Goal: Check status: Check status

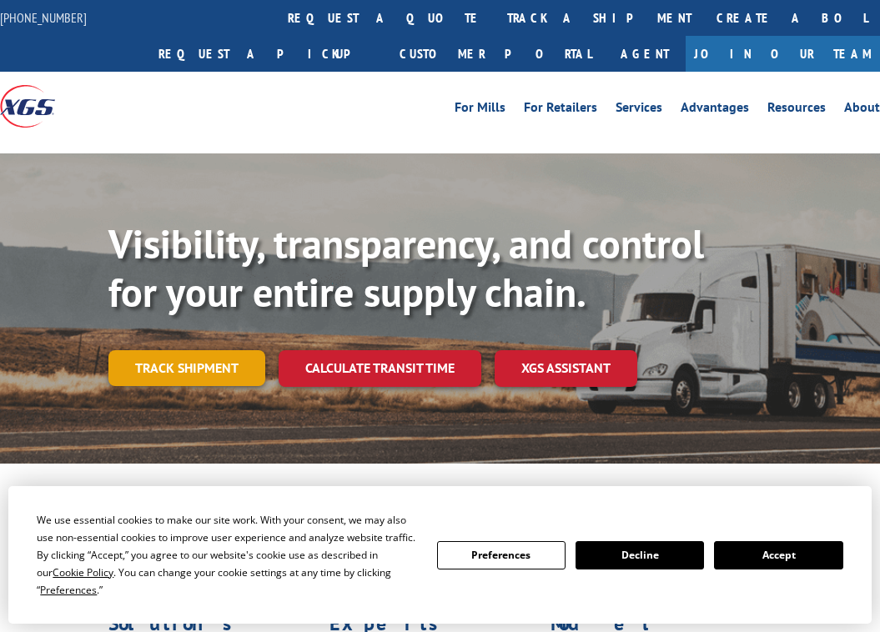
click at [214, 364] on link "Track shipment" at bounding box center [186, 367] width 157 height 35
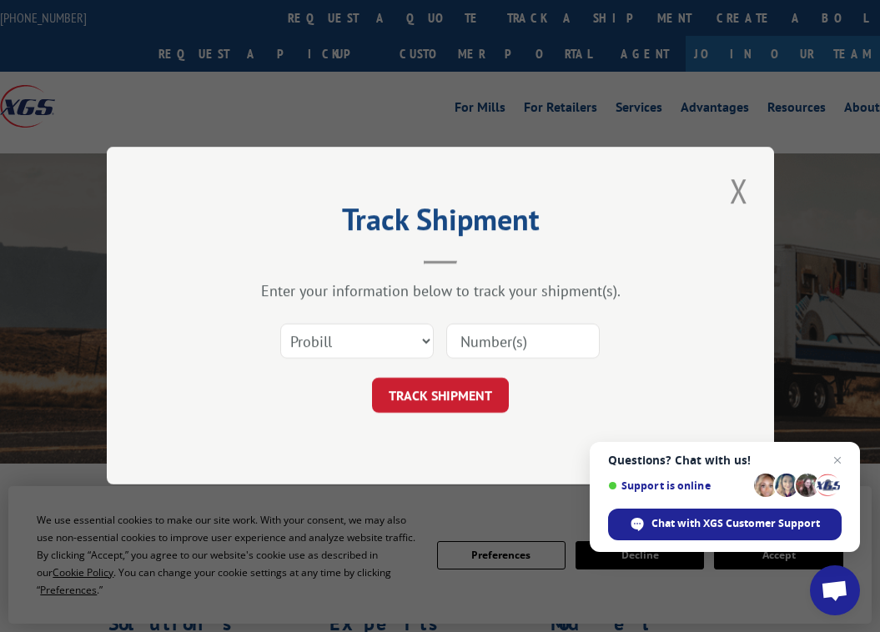
click at [519, 323] on div at bounding box center [523, 342] width 154 height 38
click at [519, 335] on input at bounding box center [523, 342] width 154 height 35
paste input "24894"
type input "24894"
click at [443, 397] on button "TRACK SHIPMENT" at bounding box center [440, 396] width 137 height 35
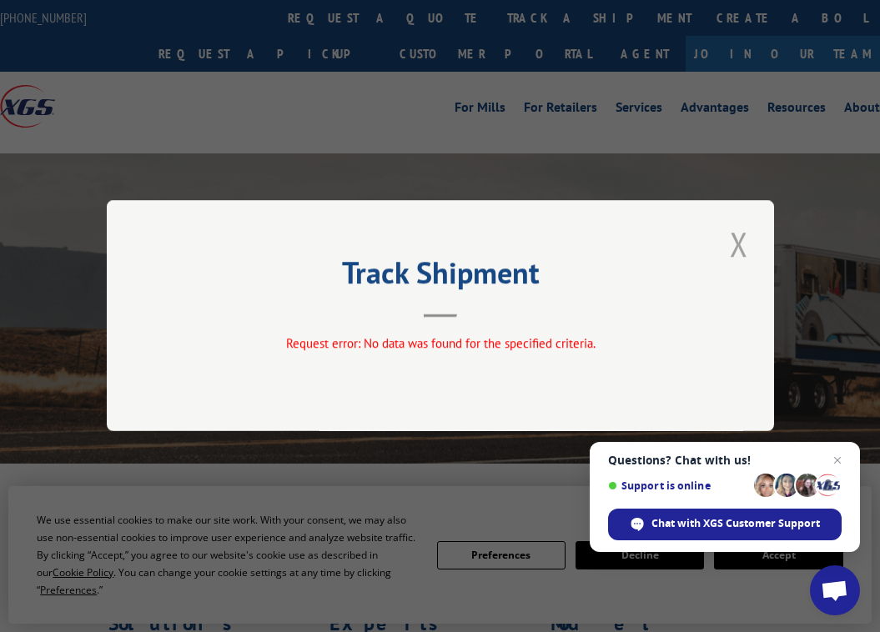
click at [739, 231] on button "Close modal" at bounding box center [739, 244] width 28 height 46
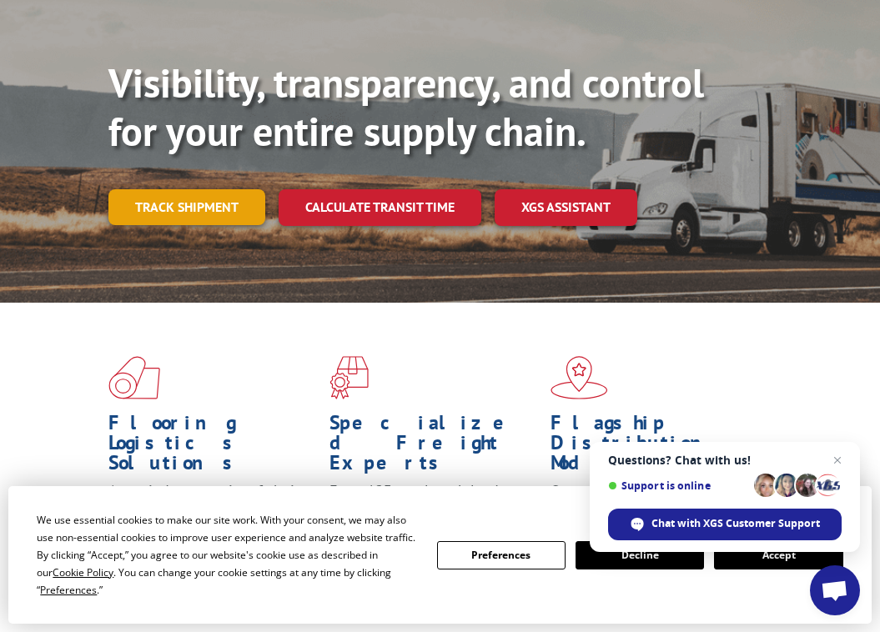
scroll to position [200, 0]
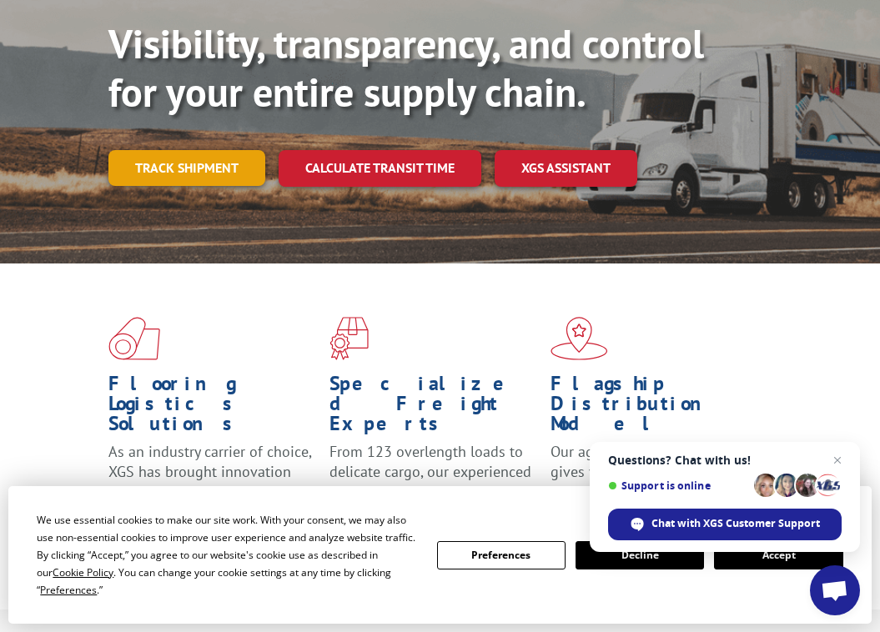
click at [214, 156] on link "Track shipment" at bounding box center [186, 167] width 157 height 35
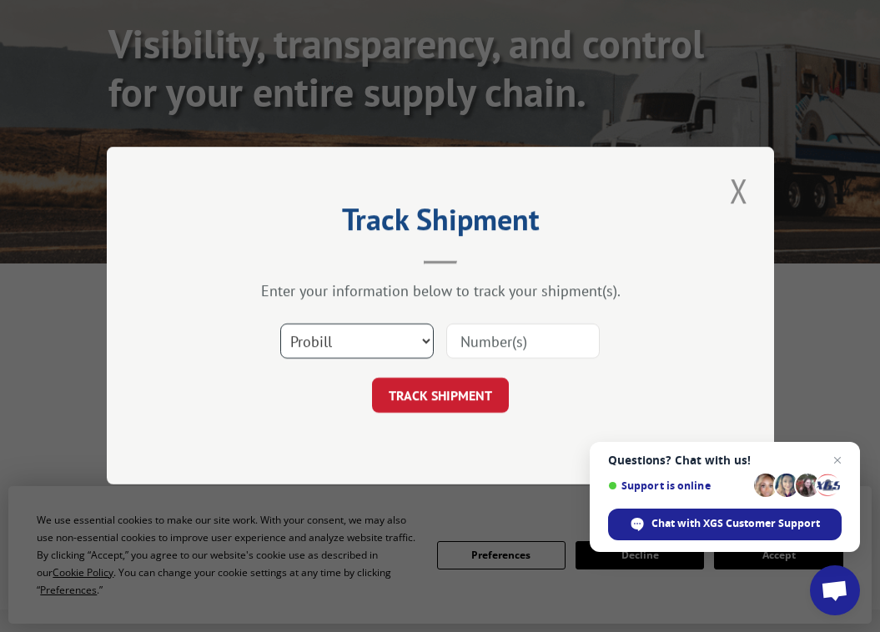
click at [396, 350] on select "Select category... Probill BOL PO" at bounding box center [357, 342] width 154 height 35
click at [334, 350] on select "Select category... Probill BOL PO" at bounding box center [357, 342] width 154 height 35
select select "probill"
click at [555, 338] on input at bounding box center [523, 342] width 154 height 35
paste input "17534371"
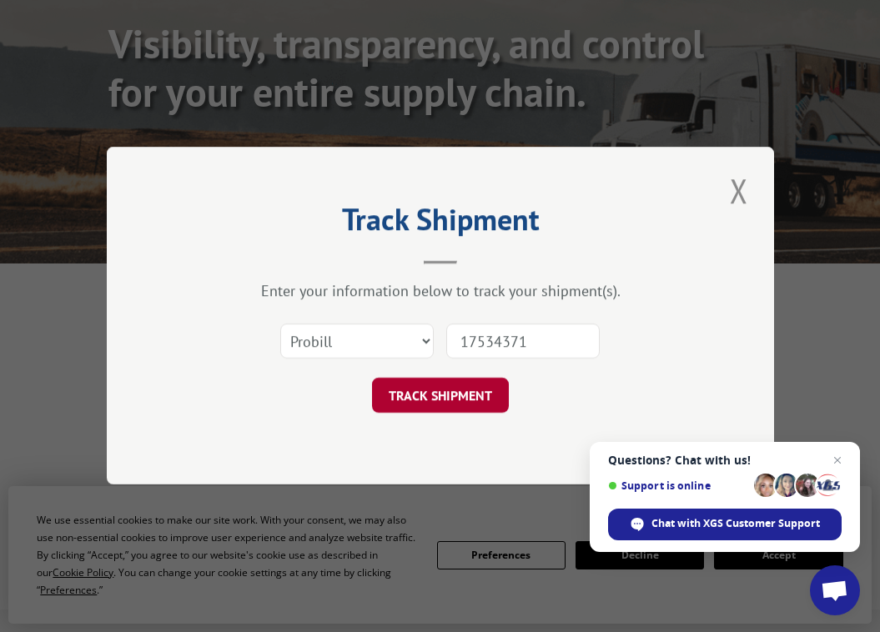
type input "17534371"
click at [422, 390] on button "TRACK SHIPMENT" at bounding box center [440, 396] width 137 height 35
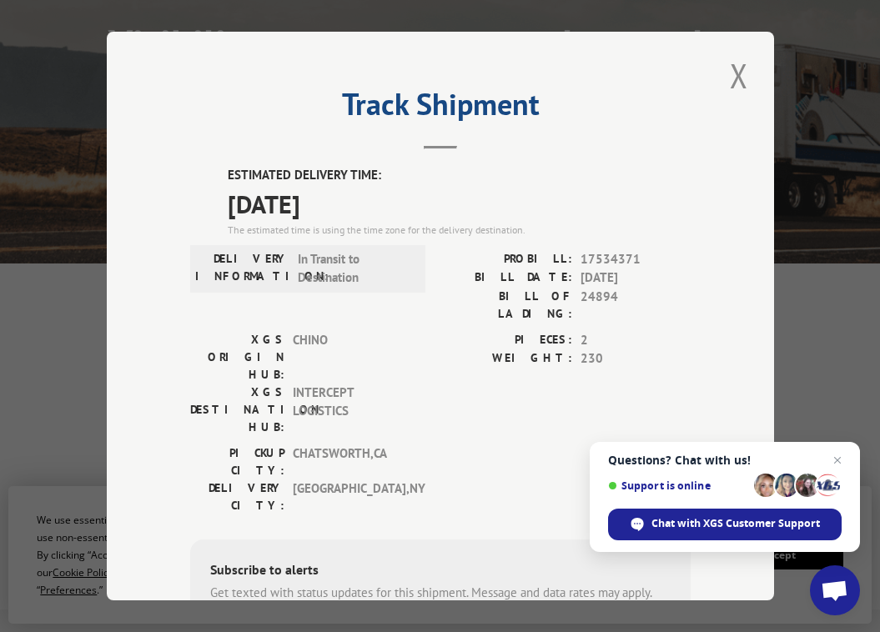
drag, startPoint x: 376, startPoint y: 202, endPoint x: 234, endPoint y: 202, distance: 142.7
click at [234, 202] on span "[DATE]" at bounding box center [459, 203] width 463 height 38
click at [755, 67] on div "Track Shipment ESTIMATED DELIVERY TIME: [DATE] The estimated time is using the …" at bounding box center [441, 316] width 668 height 569
click at [734, 78] on button "Close modal" at bounding box center [739, 76] width 28 height 46
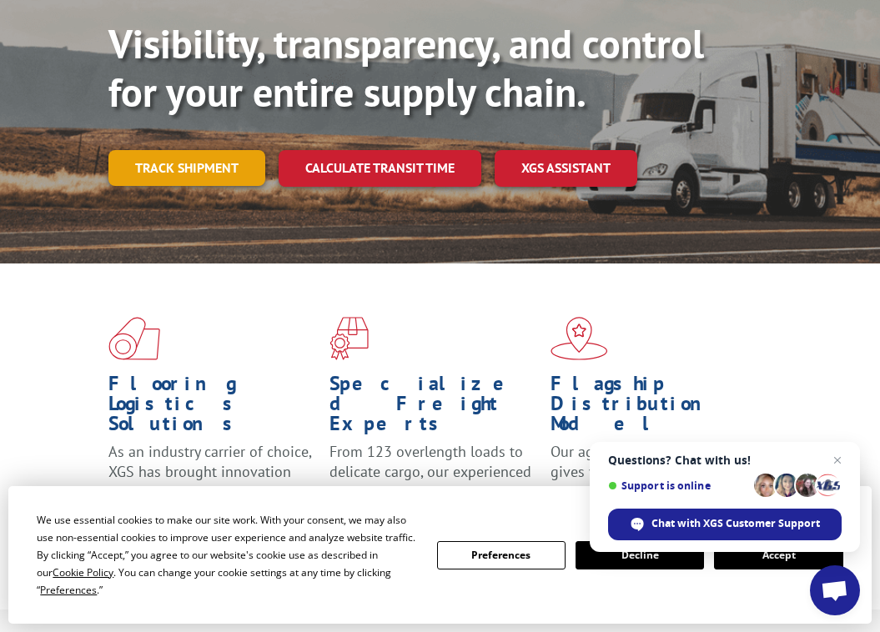
click at [162, 179] on link "Track shipment" at bounding box center [186, 167] width 157 height 35
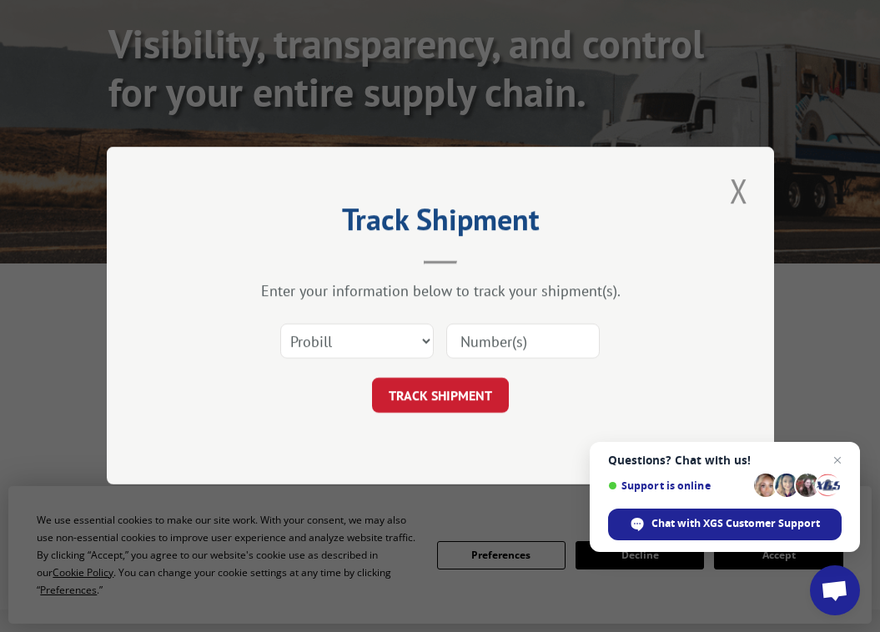
click at [486, 329] on input at bounding box center [523, 342] width 154 height 35
paste input "17534334"
type input "17534334"
click at [431, 395] on button "TRACK SHIPMENT" at bounding box center [440, 396] width 137 height 35
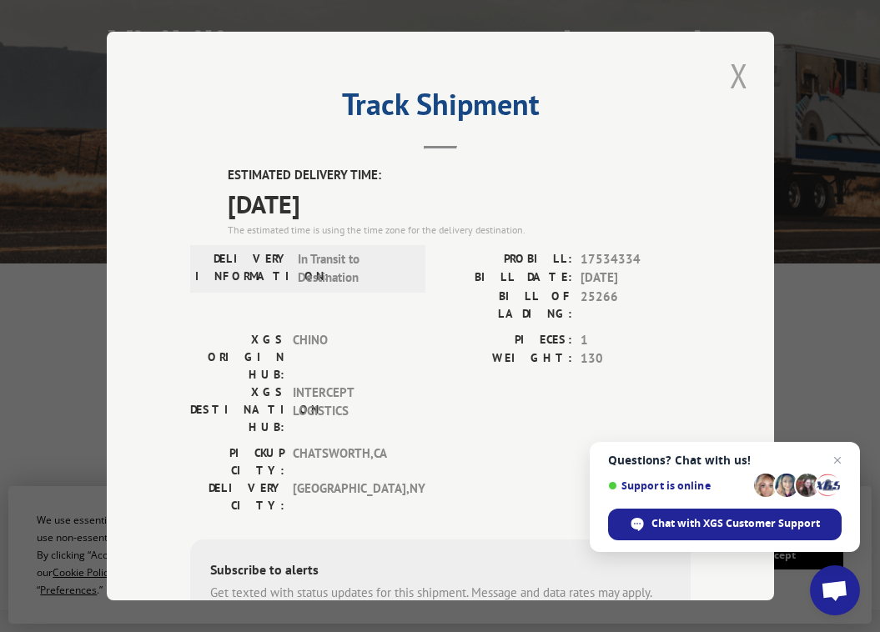
click at [748, 72] on button "Close modal" at bounding box center [739, 76] width 28 height 46
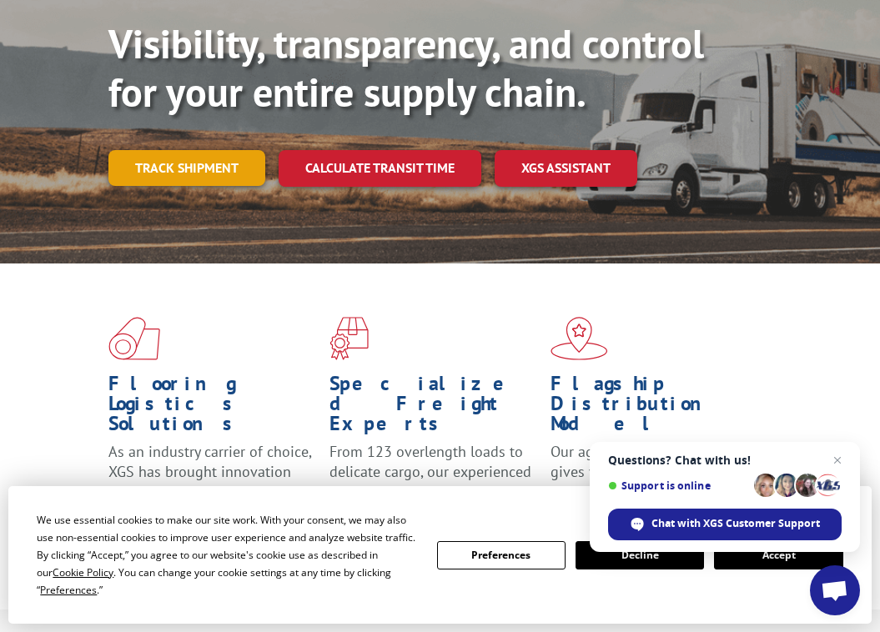
click at [229, 171] on link "Track shipment" at bounding box center [186, 167] width 157 height 35
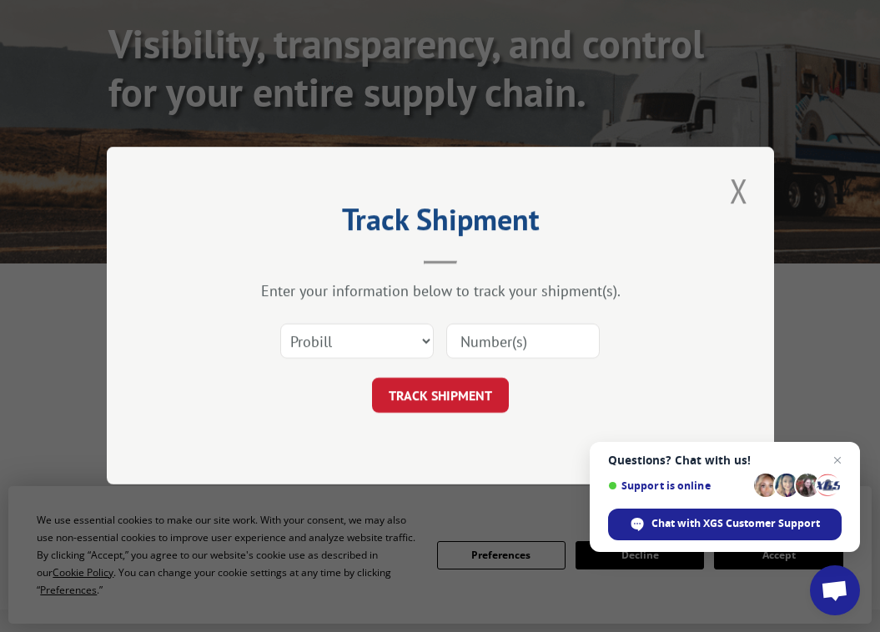
click at [501, 338] on input at bounding box center [523, 342] width 154 height 35
paste input "1749 0082"
drag, startPoint x: 434, startPoint y: 394, endPoint x: 538, endPoint y: 318, distance: 129.0
click at [538, 318] on form "Select category... Probill BOL PO 1749 0082 TRACK SHIPMENT" at bounding box center [440, 364] width 501 height 99
click at [501, 342] on input "1749 0082" at bounding box center [523, 342] width 154 height 35
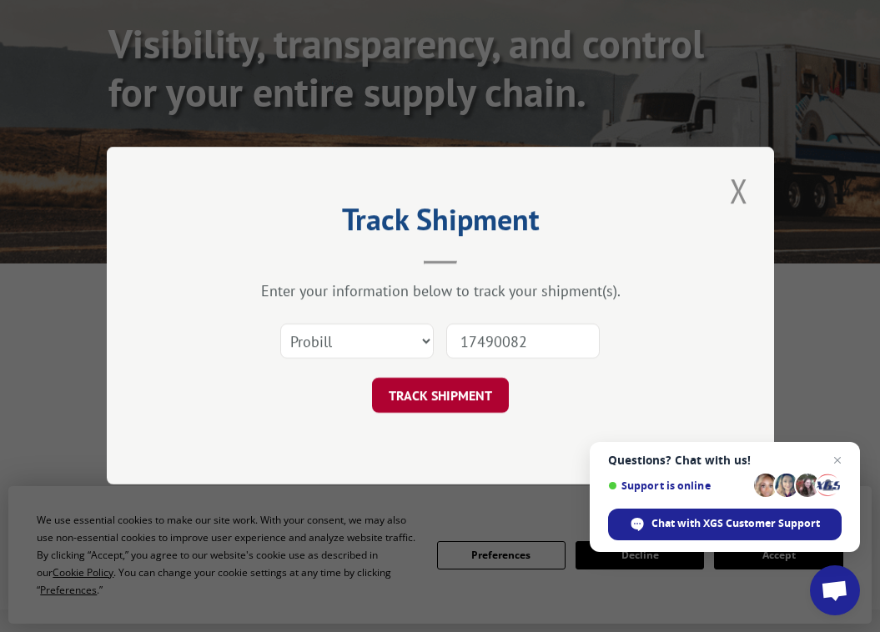
type input "17490082"
click at [460, 387] on button "TRACK SHIPMENT" at bounding box center [440, 396] width 137 height 35
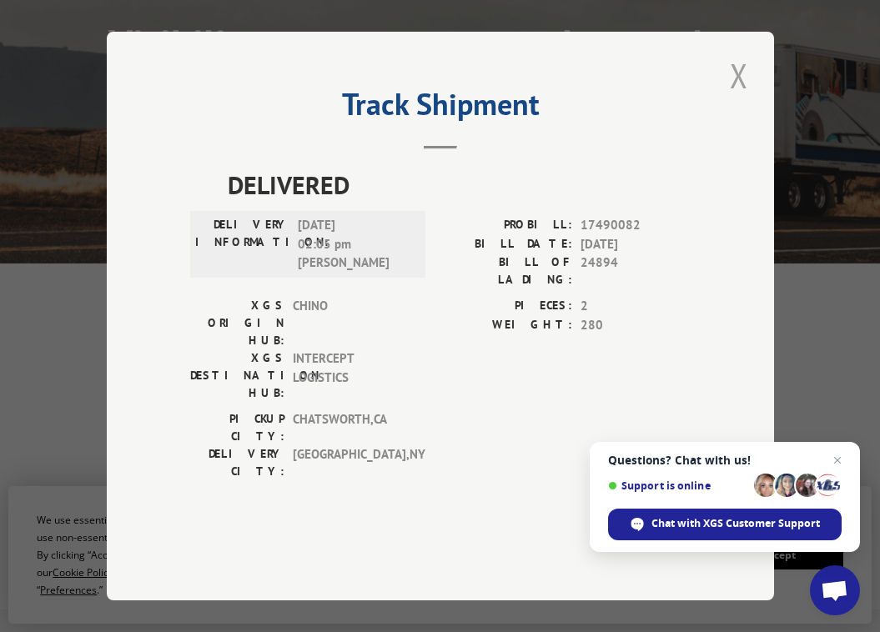
click at [740, 98] on button "Close modal" at bounding box center [739, 76] width 28 height 46
